Goal: Task Accomplishment & Management: Manage account settings

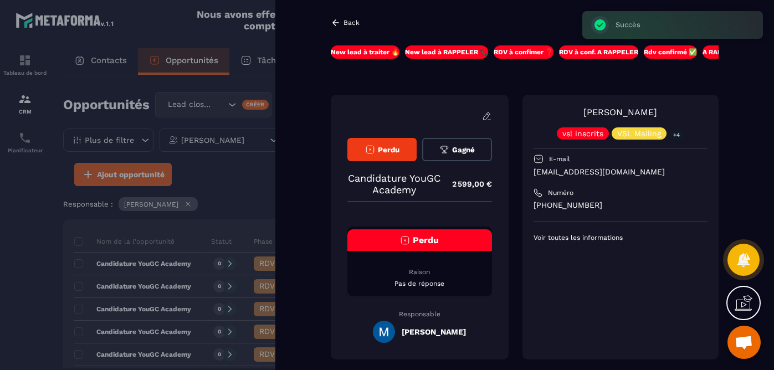
scroll to position [688, 0]
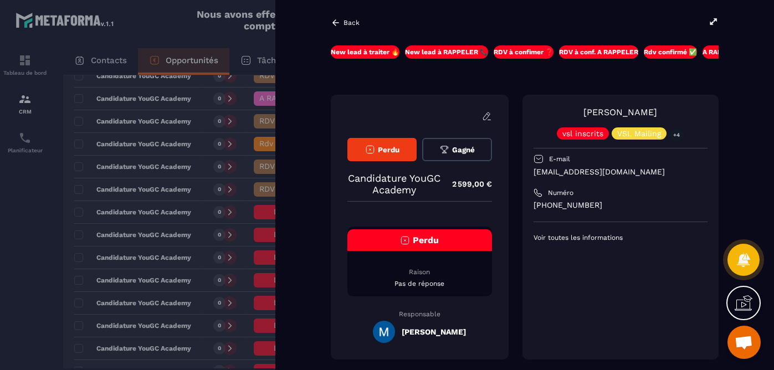
click at [266, 152] on div at bounding box center [387, 185] width 774 height 370
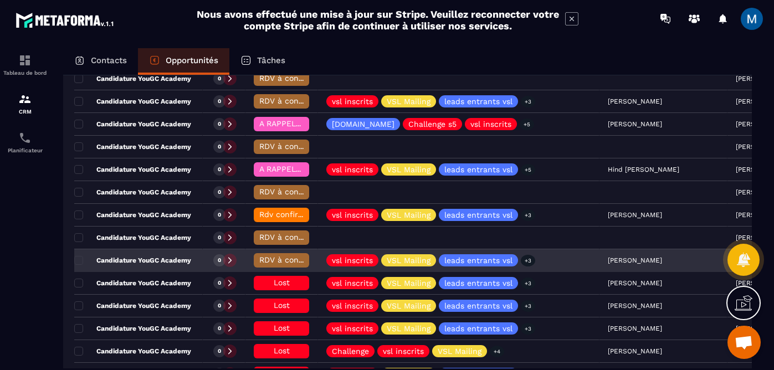
scroll to position [616, 0]
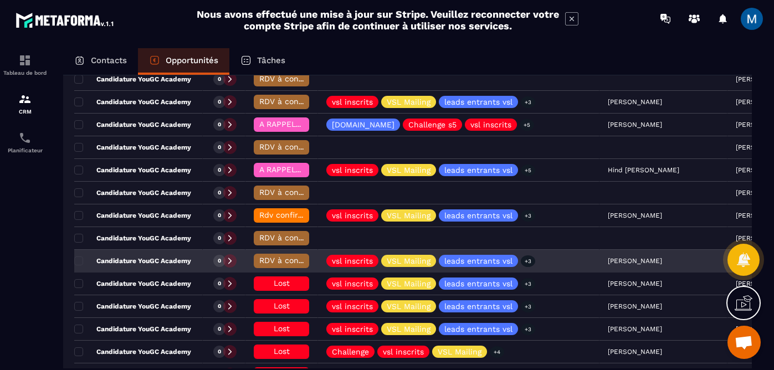
click at [272, 265] on div "RDV à conf. A RAPPELER" at bounding box center [281, 261] width 55 height 14
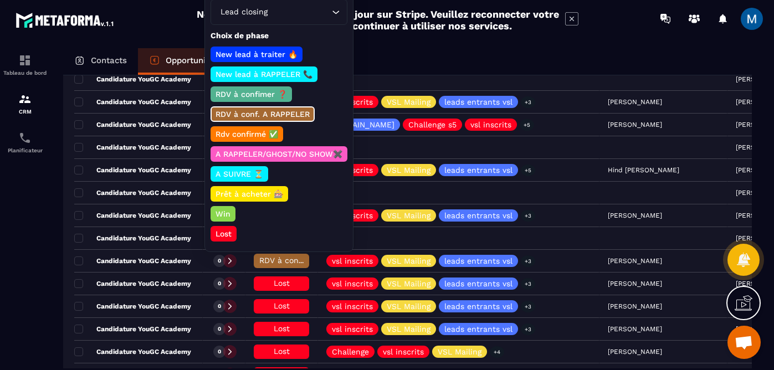
click at [226, 235] on p "Lost" at bounding box center [223, 233] width 19 height 11
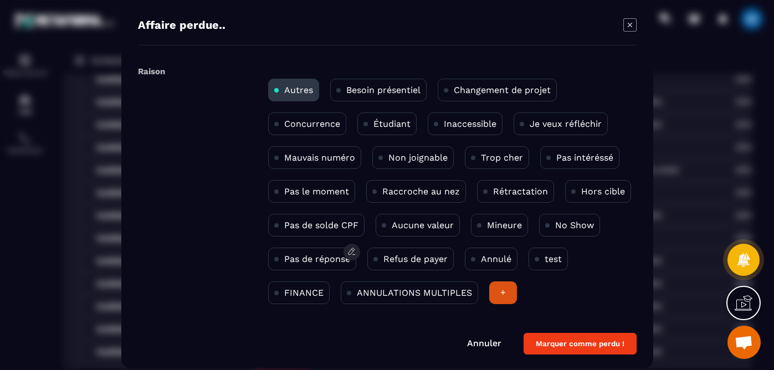
click at [304, 266] on div "Pas de réponse" at bounding box center [312, 259] width 88 height 23
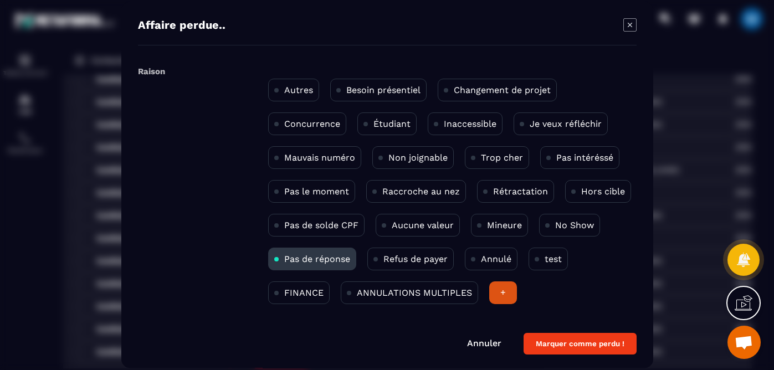
click at [590, 340] on button "Marquer comme perdu !" at bounding box center [580, 344] width 113 height 22
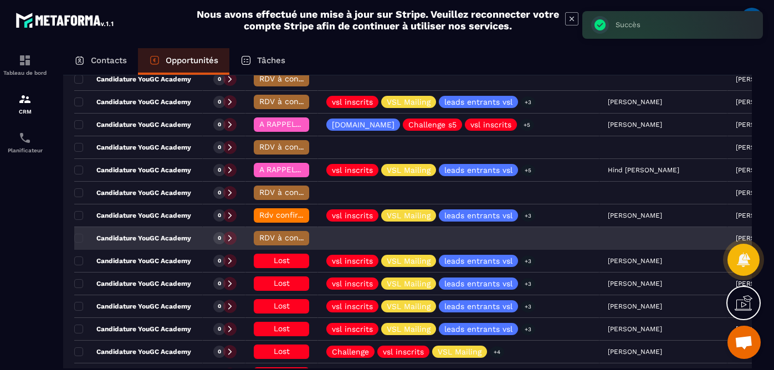
scroll to position [570, 0]
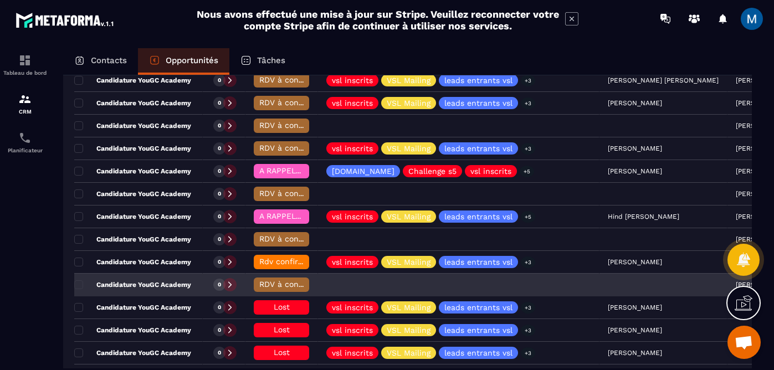
click at [280, 282] on span "RDV à conf. A RAPPELER" at bounding box center [305, 284] width 93 height 9
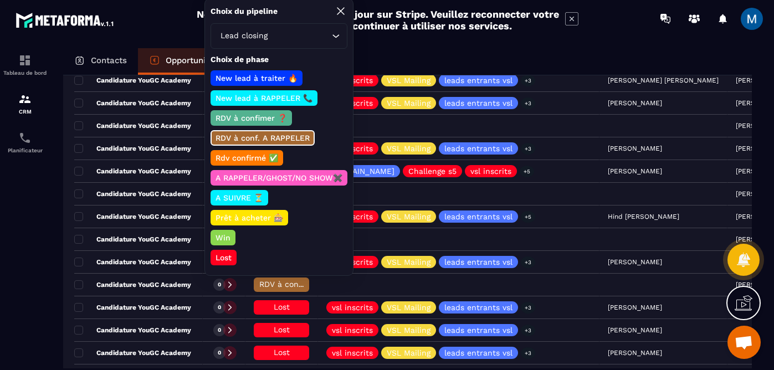
click at [226, 253] on p "Lost" at bounding box center [223, 257] width 19 height 11
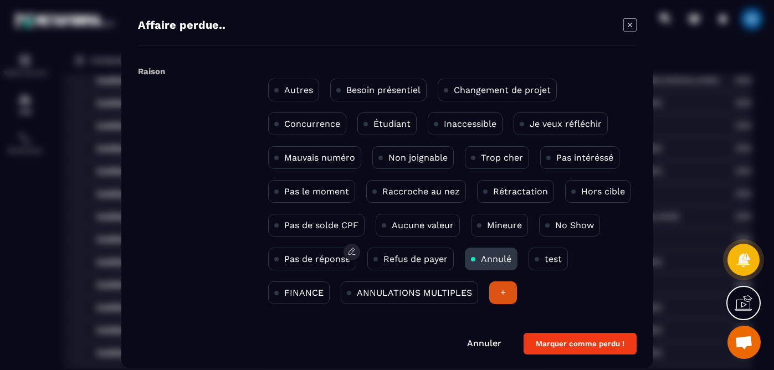
click at [329, 263] on p "Pas de réponse" at bounding box center [317, 259] width 66 height 11
click at [505, 261] on p "Annulé" at bounding box center [496, 259] width 30 height 11
click at [563, 349] on button "Marquer comme perdu !" at bounding box center [580, 344] width 113 height 22
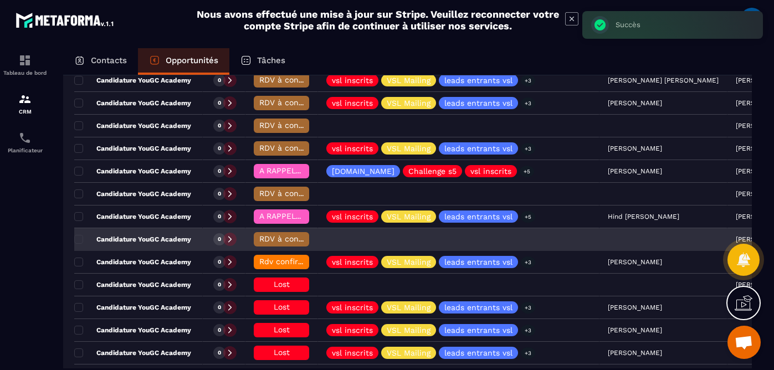
click at [280, 242] on span "RDV à conf. A RAPPELER" at bounding box center [305, 238] width 93 height 9
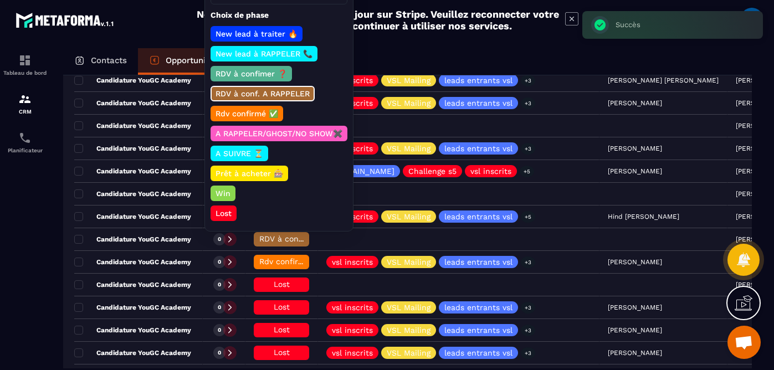
click at [226, 216] on p "Lost" at bounding box center [223, 213] width 19 height 11
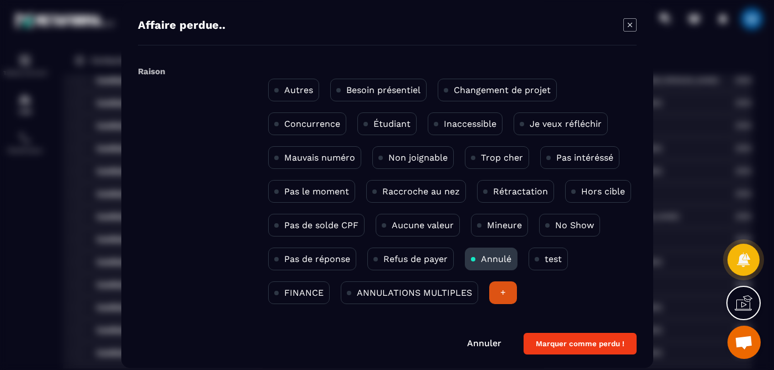
click at [571, 341] on button "Marquer comme perdu !" at bounding box center [580, 344] width 113 height 22
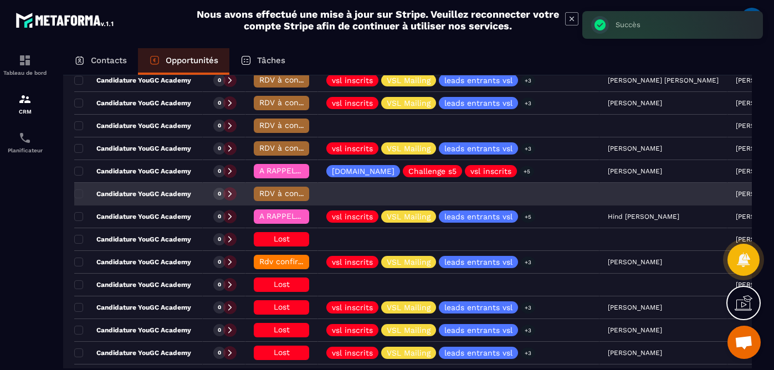
click at [283, 193] on span "RDV à conf. A RAPPELER" at bounding box center [305, 193] width 93 height 9
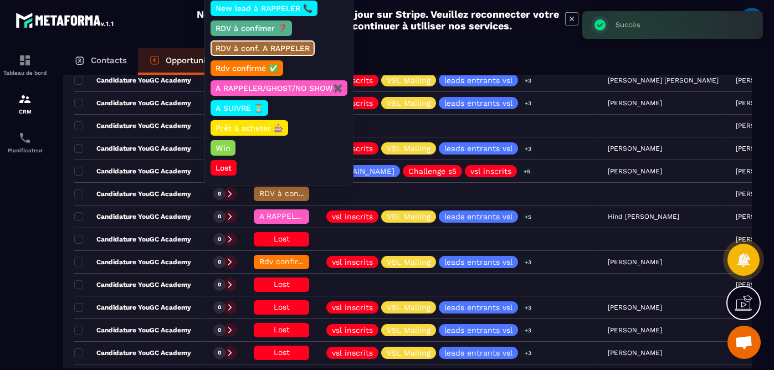
click at [225, 165] on p "Lost" at bounding box center [223, 167] width 19 height 11
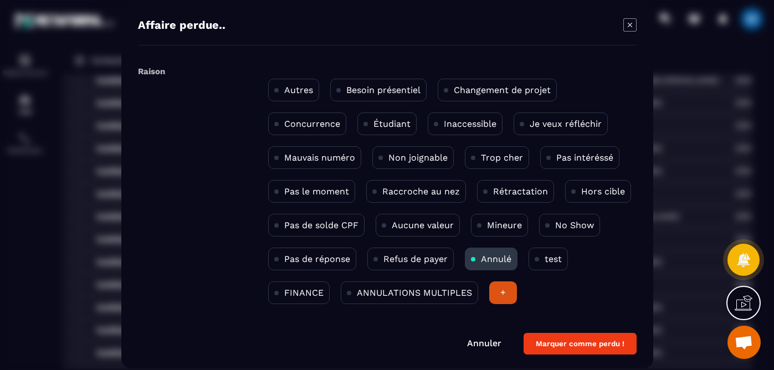
click at [602, 341] on button "Marquer comme perdu !" at bounding box center [580, 344] width 113 height 22
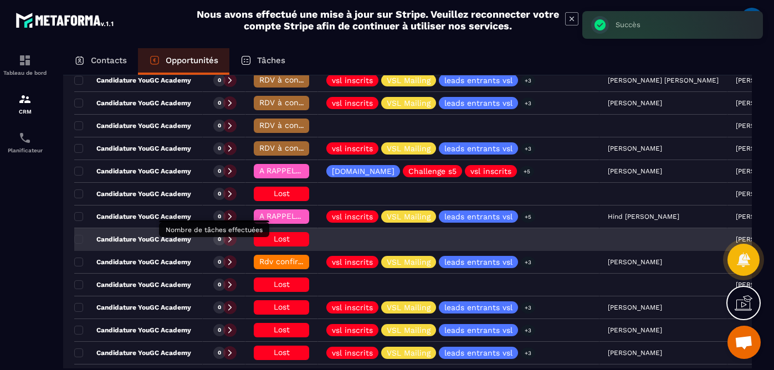
scroll to position [544, 0]
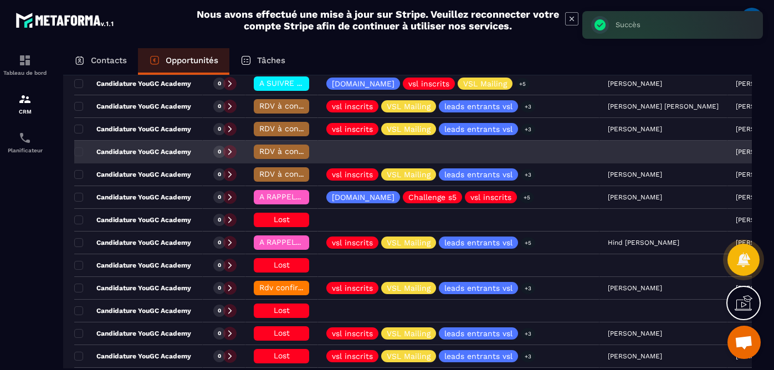
click at [277, 147] on div "RDV à conf. A RAPPELER" at bounding box center [281, 152] width 55 height 14
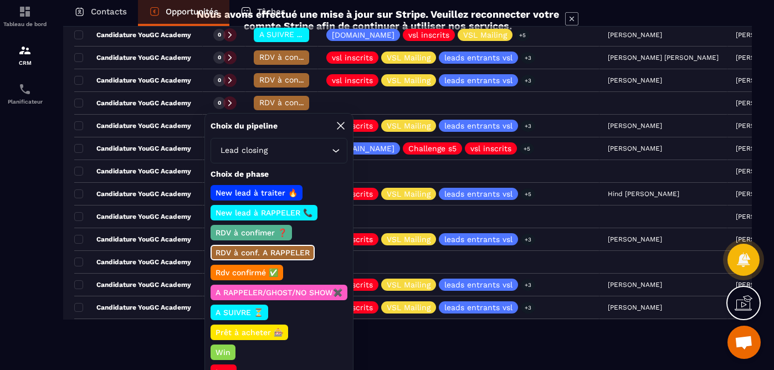
scroll to position [69, 0]
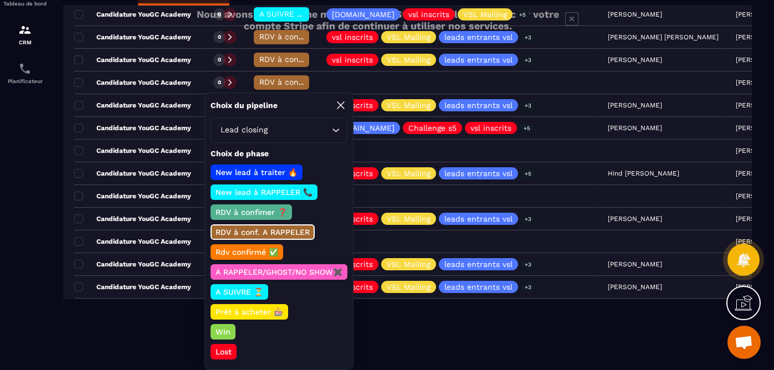
click at [233, 356] on p "Lost" at bounding box center [223, 351] width 19 height 11
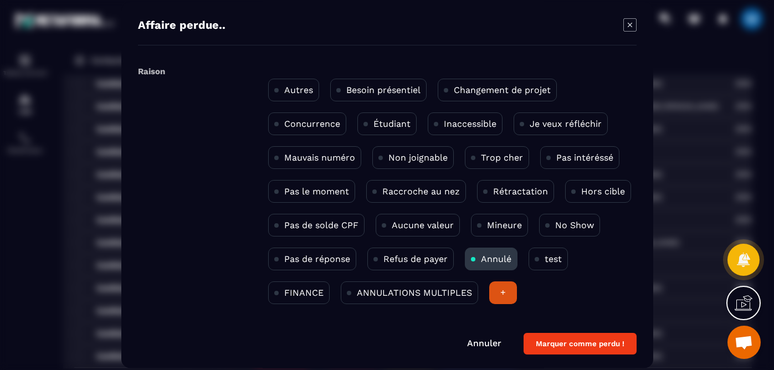
scroll to position [0, 0]
click at [563, 338] on button "Marquer comme perdu !" at bounding box center [580, 344] width 113 height 22
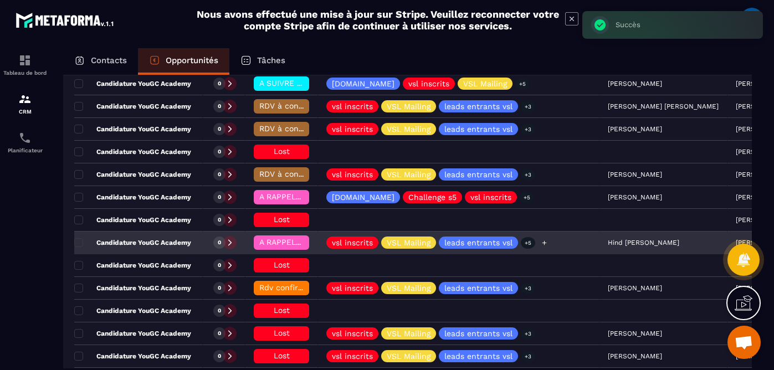
scroll to position [528, 0]
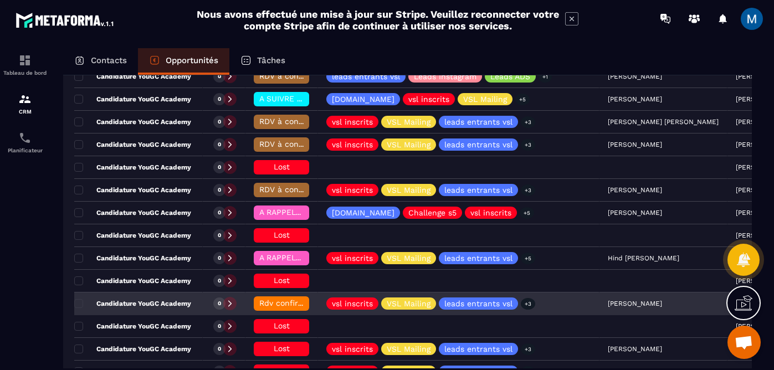
click at [284, 304] on span "Rdv confirmé ✅" at bounding box center [290, 303] width 63 height 9
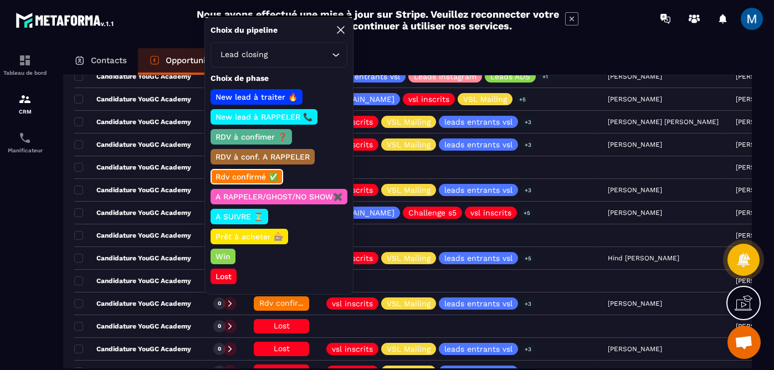
click at [267, 193] on p "A RAPPELER/GHOST/NO SHOW✖️" at bounding box center [279, 196] width 130 height 11
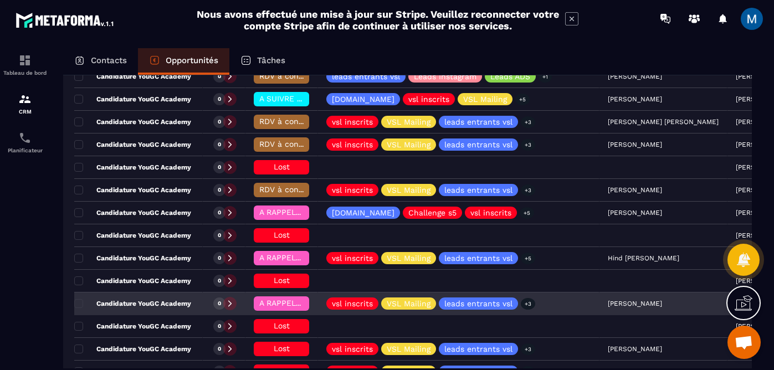
click at [186, 307] on p "Candidature YouGC Academy" at bounding box center [132, 303] width 117 height 9
